Goal: Information Seeking & Learning: Learn about a topic

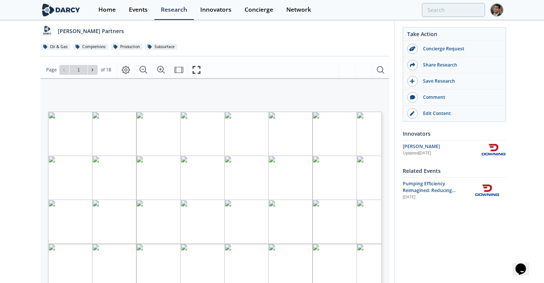
scroll to position [76, 0]
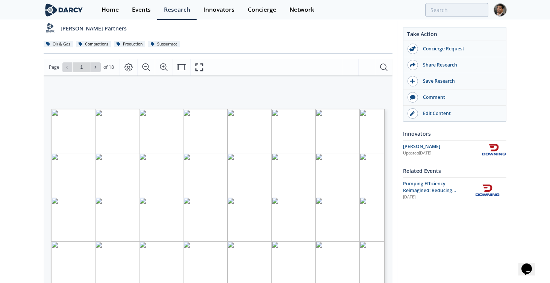
type input "2"
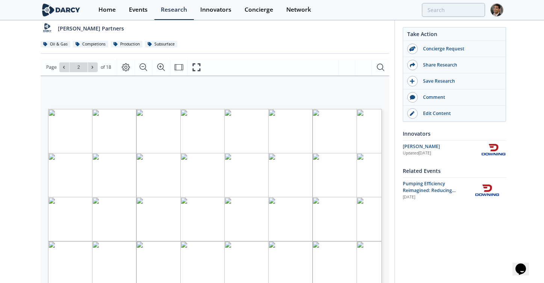
click at [256, 49] on div "Downing Freedom Series: 24/7 Continuous Fracturing & Hot Swap Automation Other …" at bounding box center [215, 6] width 349 height 96
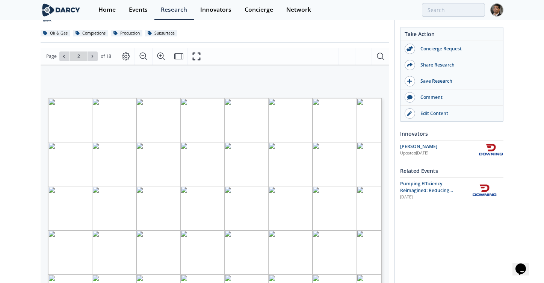
scroll to position [96, 0]
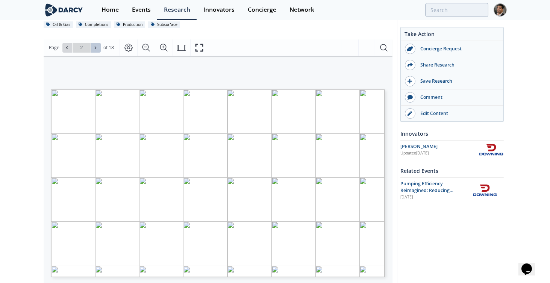
click at [94, 47] on icon at bounding box center [95, 47] width 5 height 5
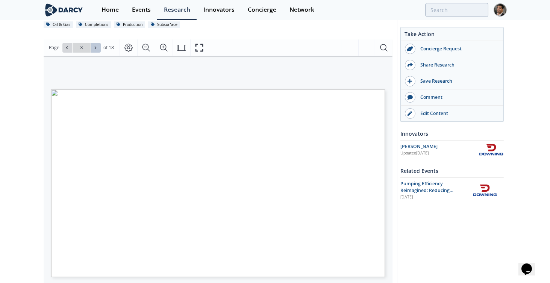
type input "3"
click at [94, 47] on icon at bounding box center [95, 47] width 5 height 5
type input "4"
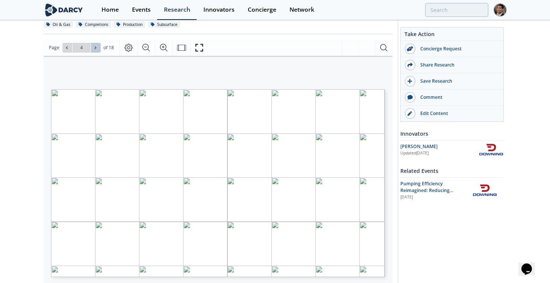
click at [94, 47] on icon at bounding box center [95, 47] width 5 height 5
type input "5"
click at [94, 47] on icon at bounding box center [95, 47] width 5 height 5
type input "6"
click at [94, 47] on icon at bounding box center [95, 47] width 5 height 5
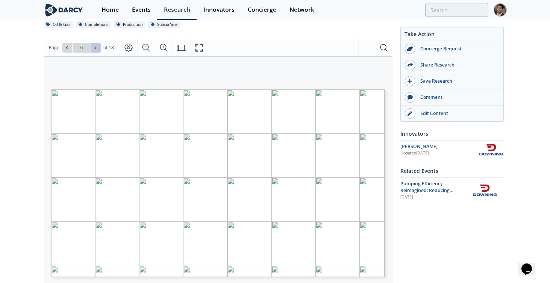
type input "7"
click at [94, 47] on icon at bounding box center [95, 47] width 5 height 5
type input "8"
click at [94, 47] on icon at bounding box center [95, 47] width 5 height 5
type input "9"
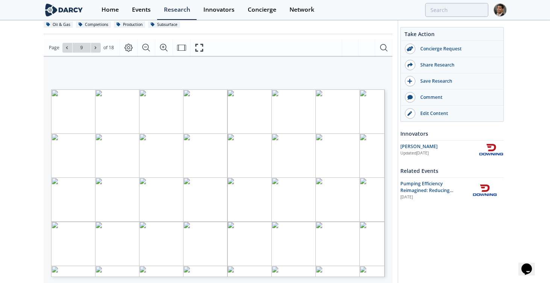
type input "10"
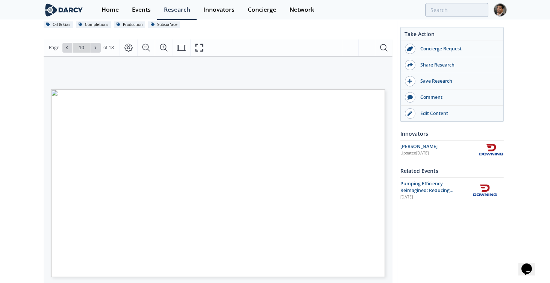
type input "11"
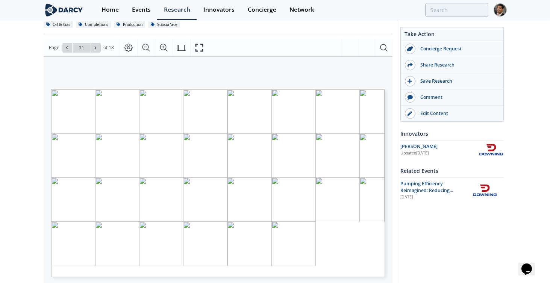
type input "12"
